Goal: Task Accomplishment & Management: Manage account settings

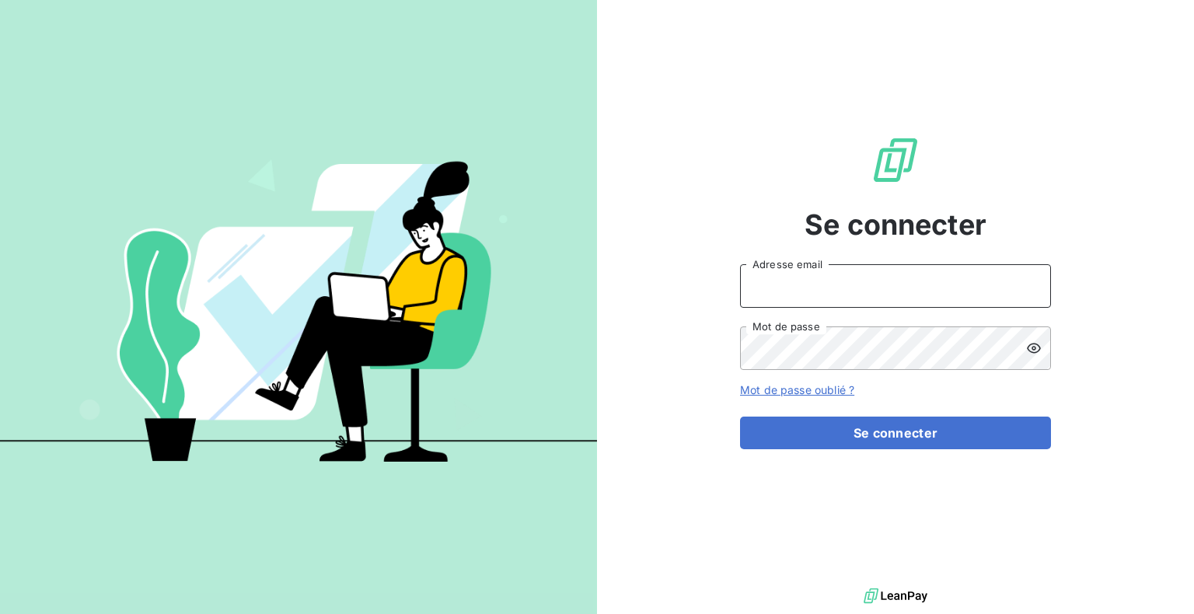
type input "[PERSON_NAME][EMAIL_ADDRESS][DOMAIN_NAME]"
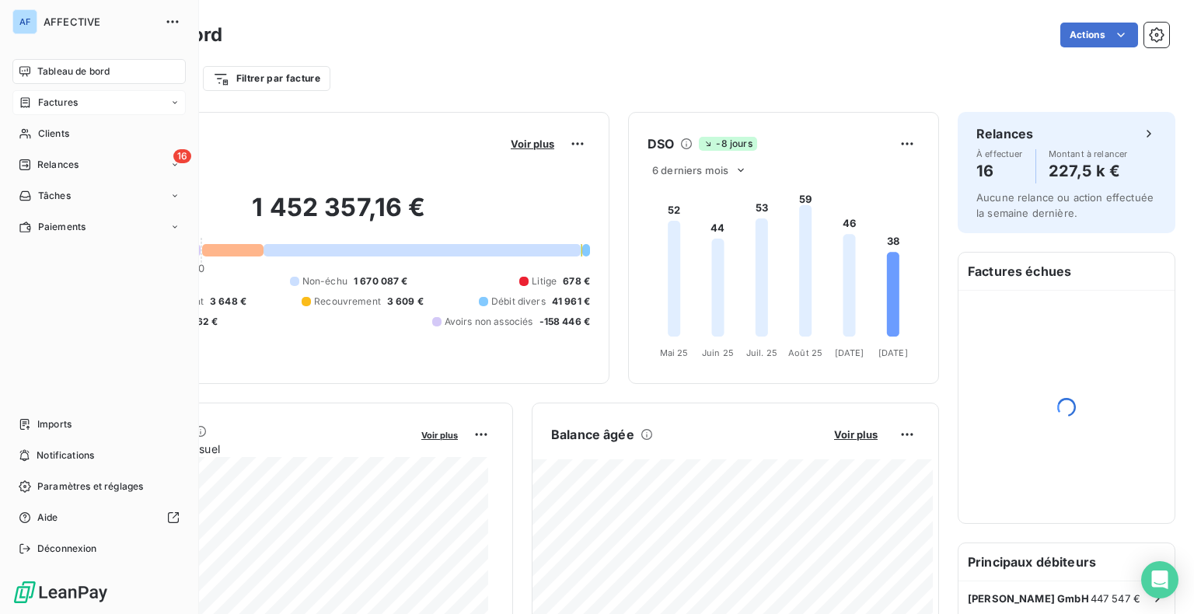
click at [43, 103] on span "Factures" at bounding box center [58, 103] width 40 height 14
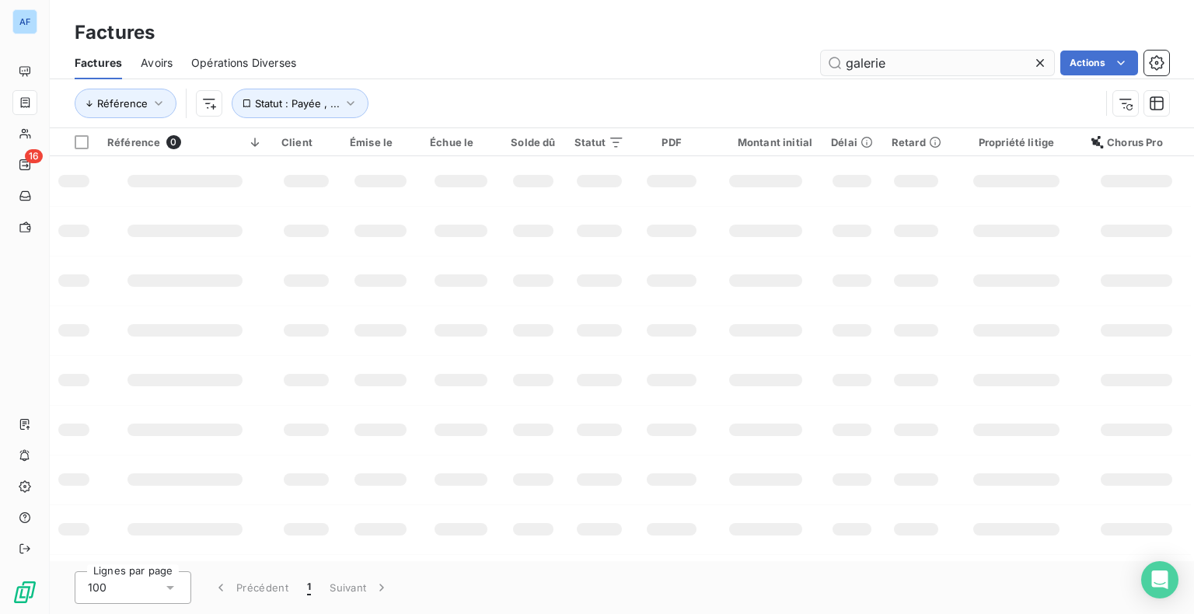
drag, startPoint x: 930, startPoint y: 64, endPoint x: 824, endPoint y: 65, distance: 105.7
click at [824, 65] on input "galerie" at bounding box center [937, 63] width 233 height 25
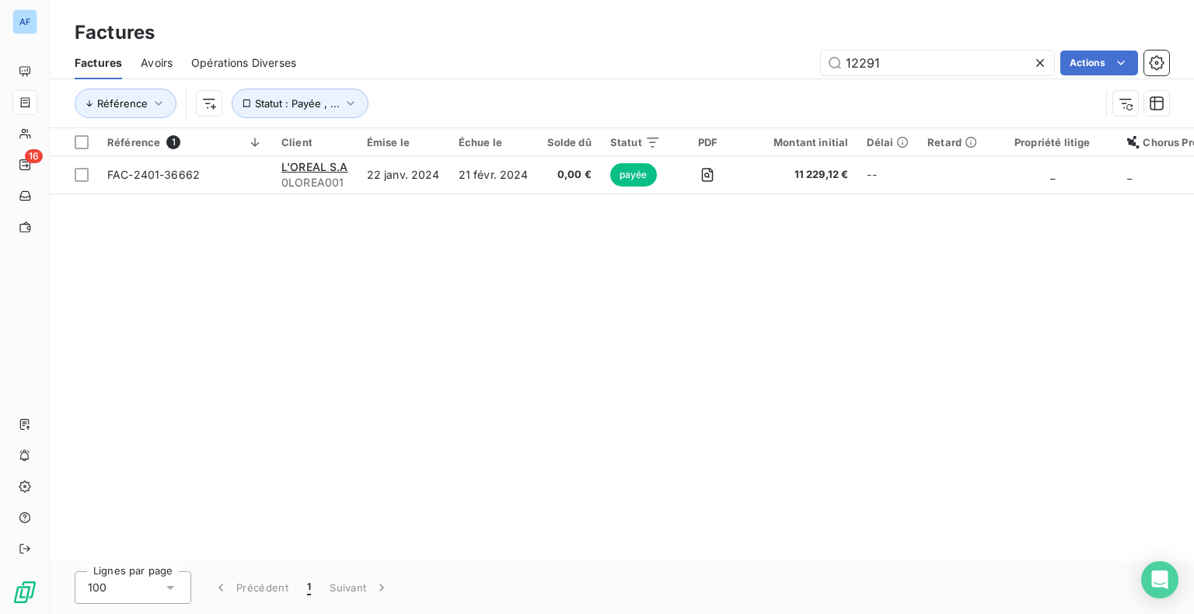
drag, startPoint x: 904, startPoint y: 64, endPoint x: 814, endPoint y: 68, distance: 90.2
click at [814, 68] on div "12291 Actions" at bounding box center [742, 63] width 854 height 25
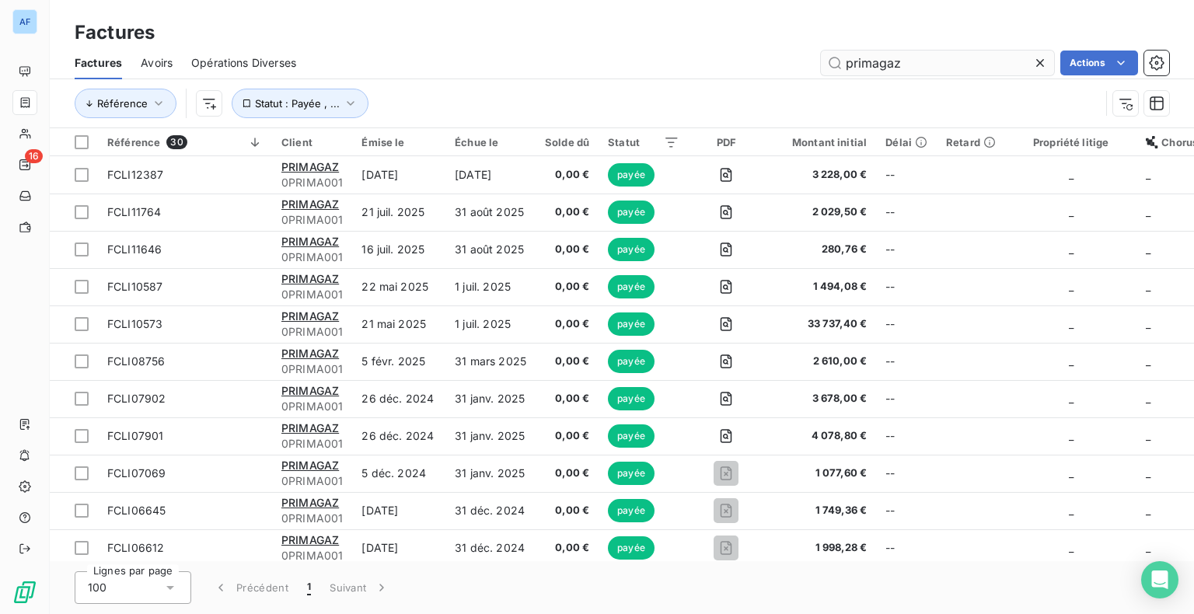
drag, startPoint x: 913, startPoint y: 62, endPoint x: 833, endPoint y: 62, distance: 80.1
click at [833, 62] on input "primagaz" at bounding box center [937, 63] width 233 height 25
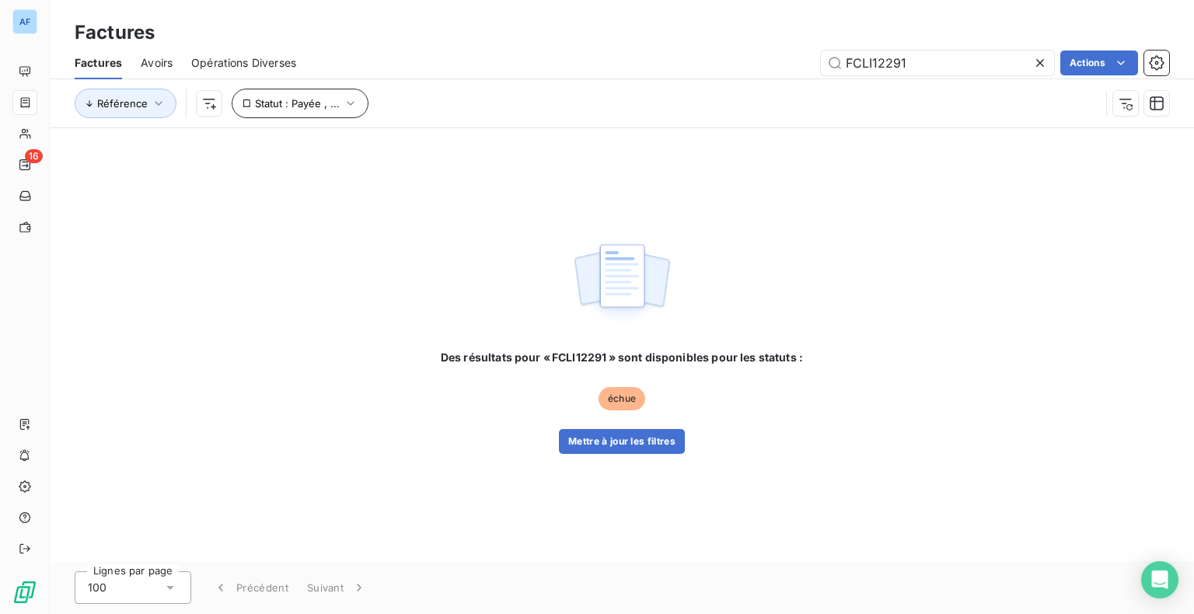
type input "FCLI12291"
click at [345, 107] on icon "button" at bounding box center [351, 104] width 16 height 16
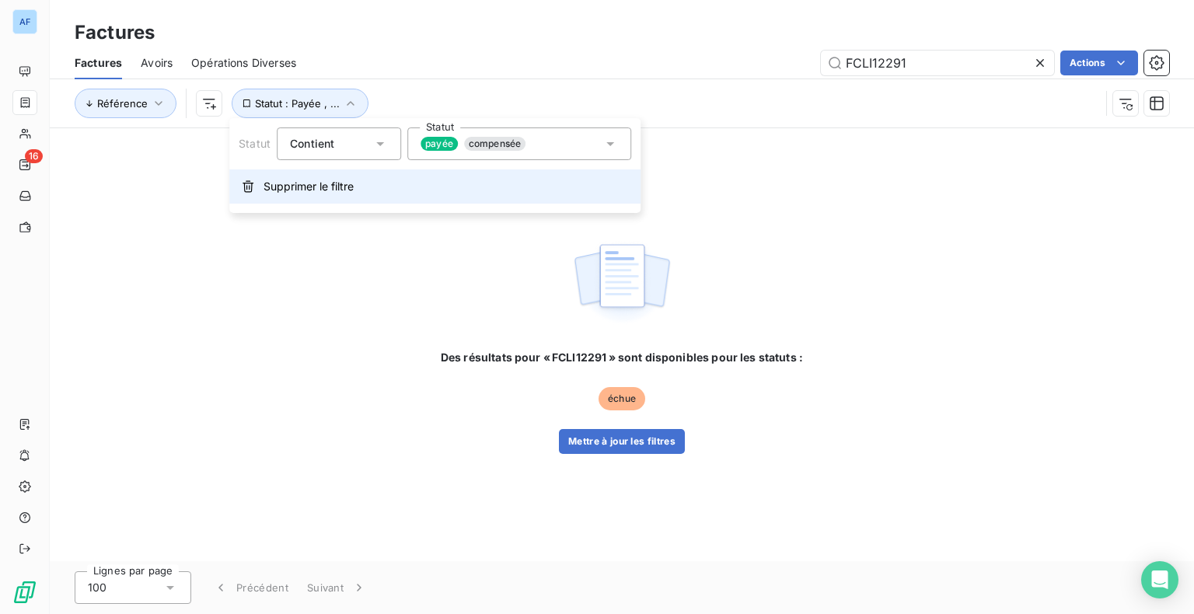
click at [347, 198] on button "Supprimer le filtre" at bounding box center [434, 186] width 411 height 34
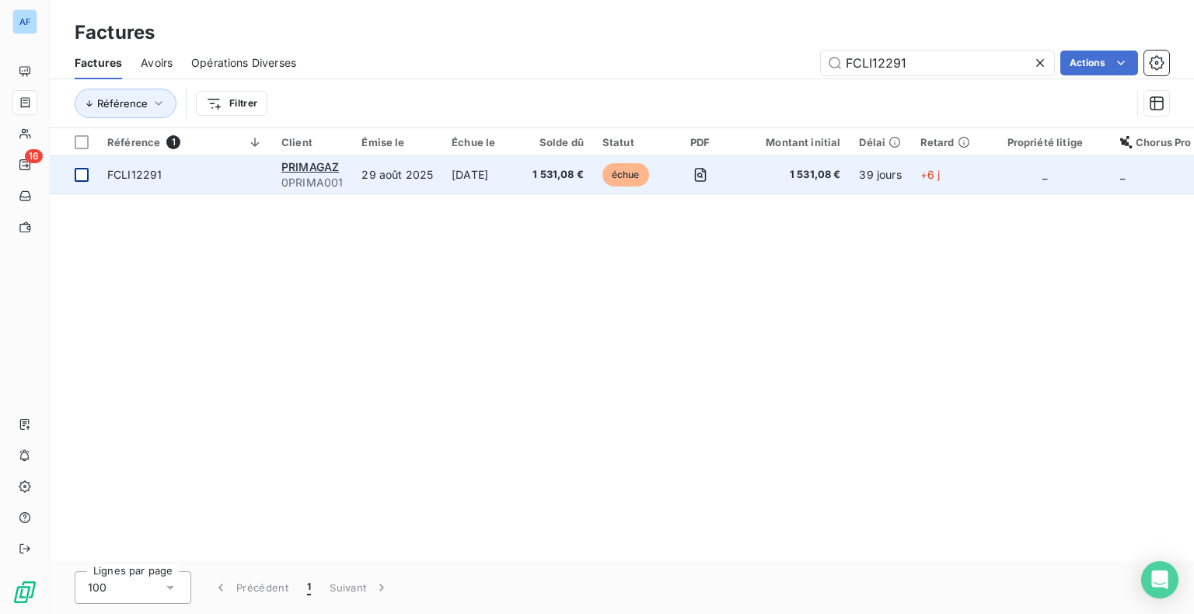
click at [84, 174] on div at bounding box center [82, 175] width 14 height 14
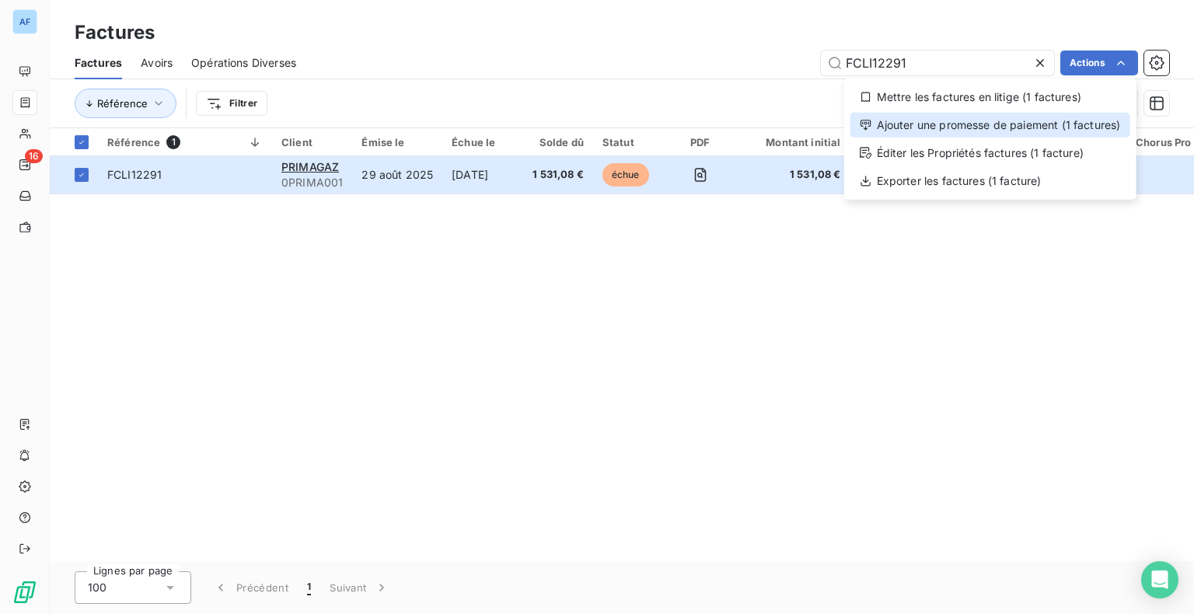
click at [934, 130] on div "Ajouter une promesse de paiement (1 factures)" at bounding box center [990, 125] width 280 height 25
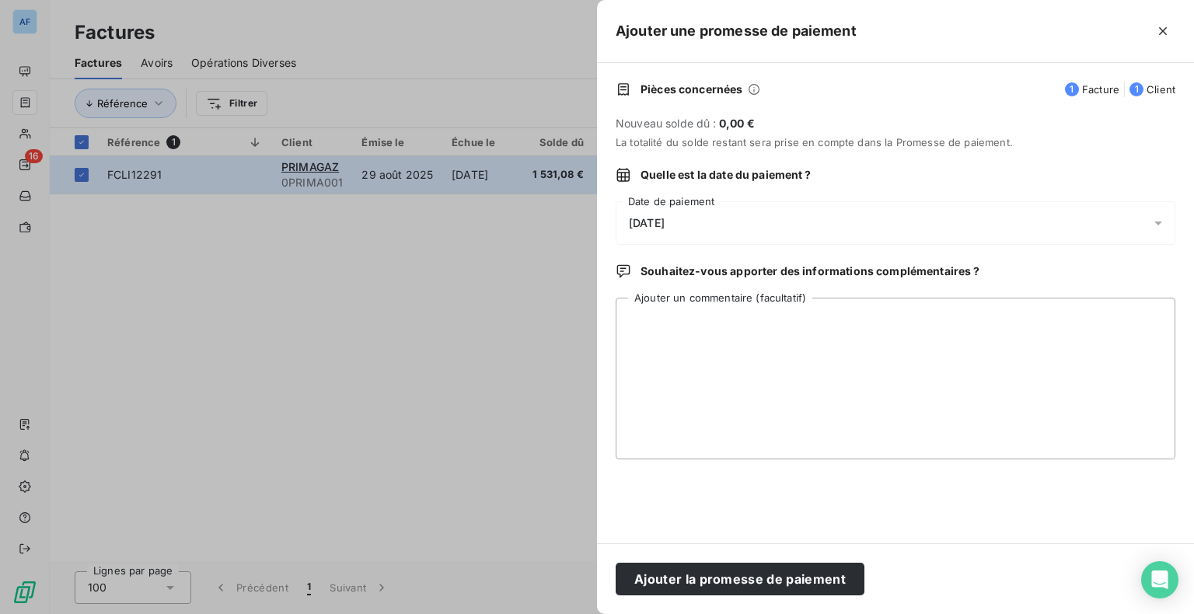
click at [700, 224] on div "[DATE]" at bounding box center [896, 223] width 560 height 44
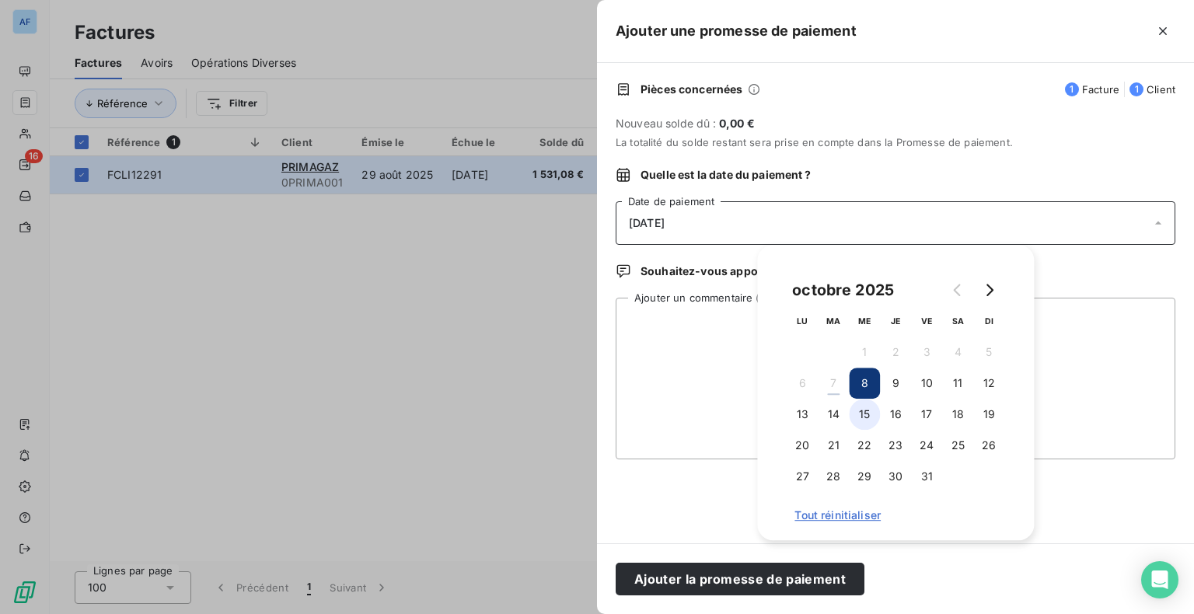
click at [870, 418] on button "15" at bounding box center [864, 414] width 31 height 31
click at [724, 386] on textarea "Ajouter un commentaire (facultatif)" at bounding box center [896, 379] width 560 height 162
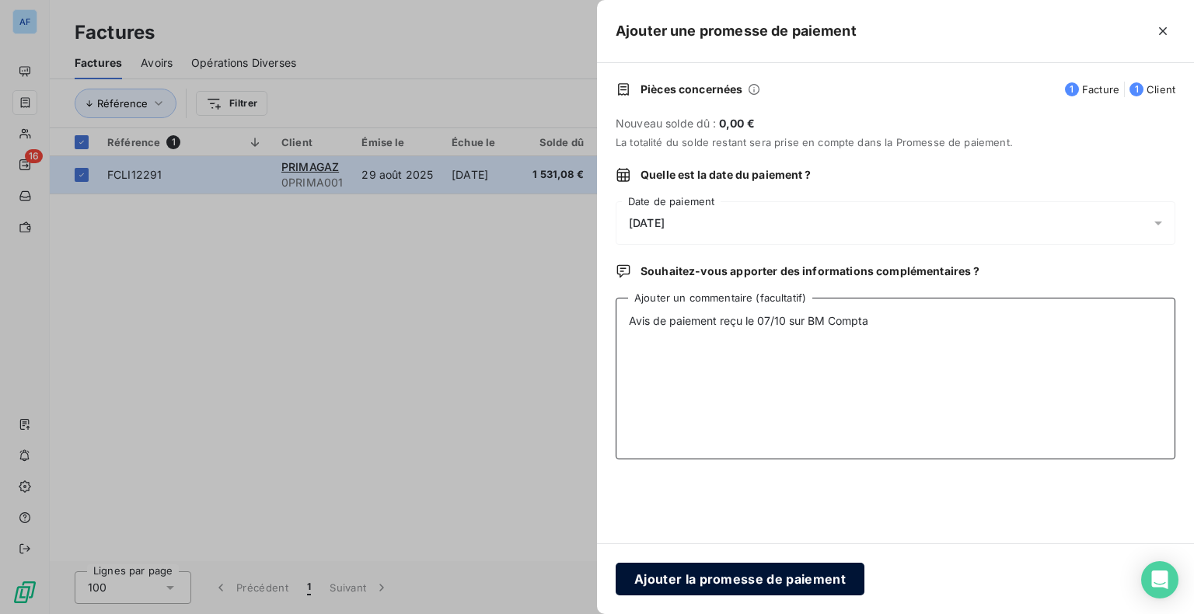
type textarea "Avis de paiement reçu le 07/10 sur BM Compta"
click at [745, 577] on button "Ajouter la promesse de paiement" at bounding box center [740, 579] width 249 height 33
